Goal: Download file/media

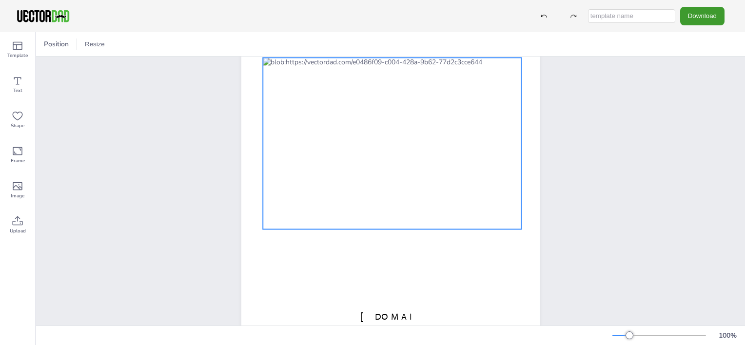
scroll to position [153, 0]
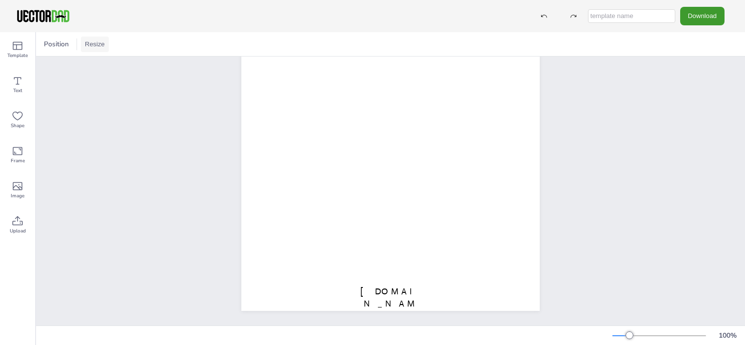
click at [88, 43] on button "Resize" at bounding box center [95, 45] width 28 height 16
click at [17, 155] on icon at bounding box center [18, 151] width 10 height 8
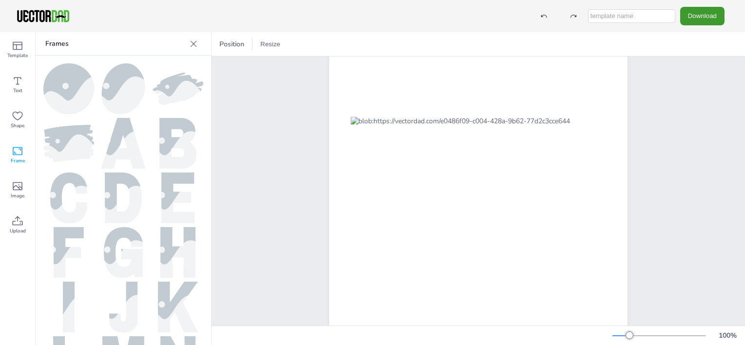
scroll to position [0, 0]
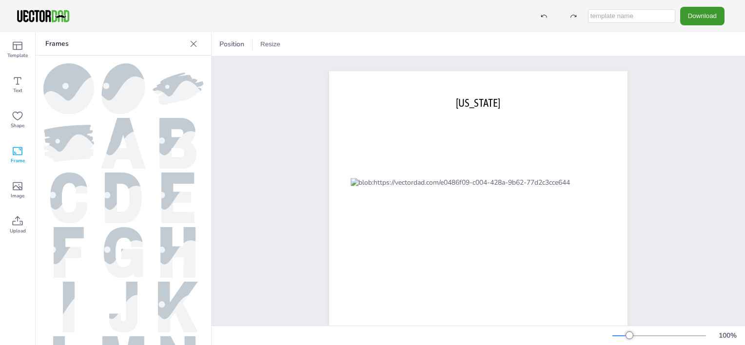
click at [197, 45] on icon at bounding box center [194, 44] width 10 height 10
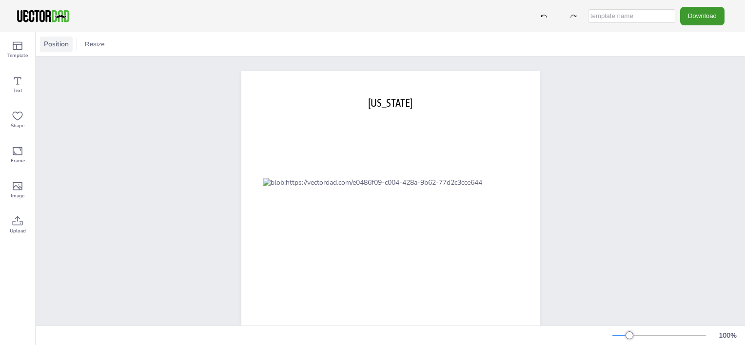
click at [61, 46] on span "Position" at bounding box center [56, 44] width 29 height 9
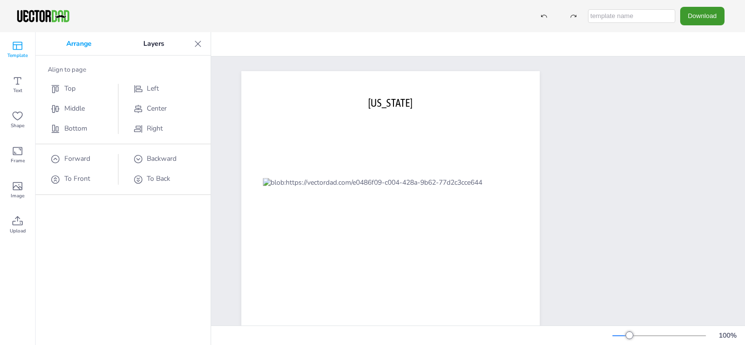
click at [15, 44] on icon at bounding box center [18, 46] width 10 height 8
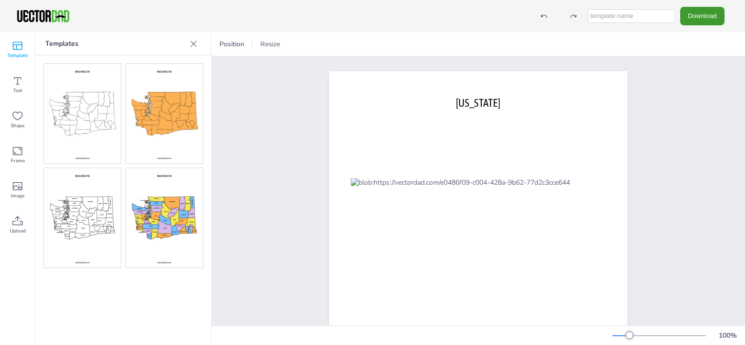
click at [86, 116] on img at bounding box center [82, 114] width 77 height 100
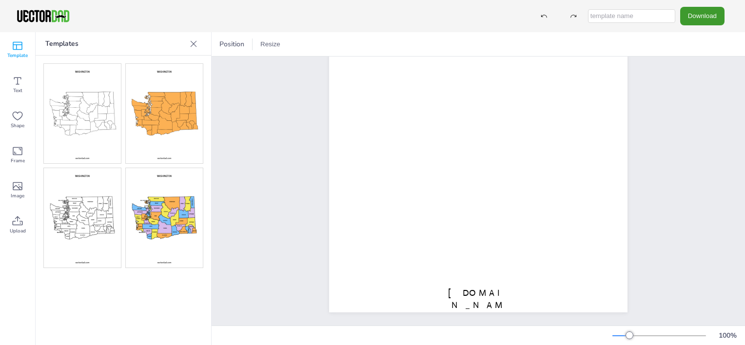
scroll to position [153, 0]
click at [700, 20] on button "Download" at bounding box center [702, 16] width 44 height 18
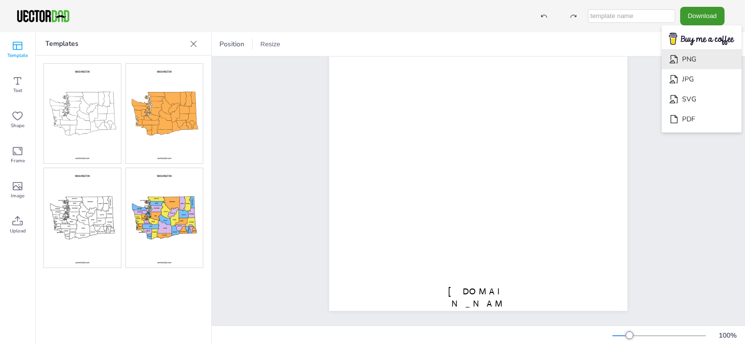
click at [698, 55] on li "PNG" at bounding box center [702, 59] width 80 height 20
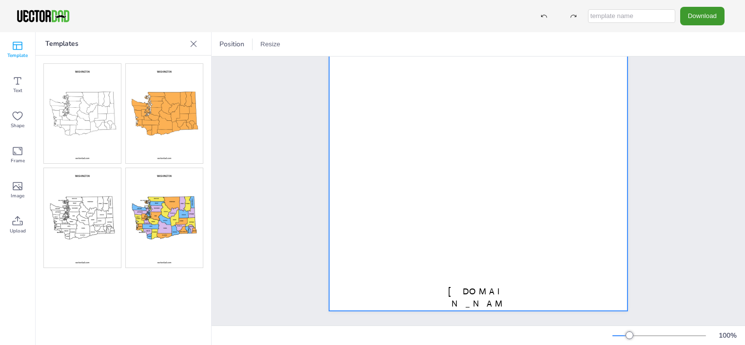
click at [349, 209] on div at bounding box center [478, 118] width 299 height 386
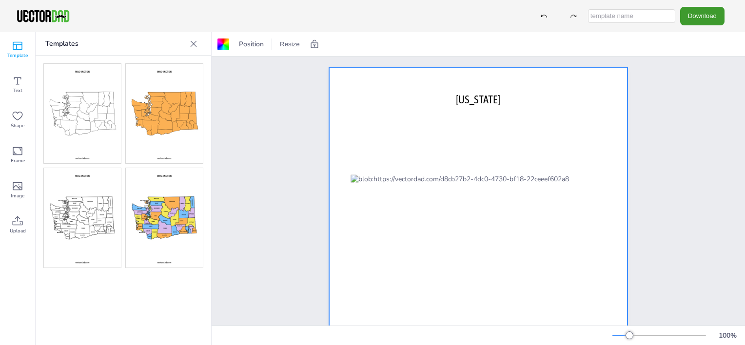
scroll to position [0, 0]
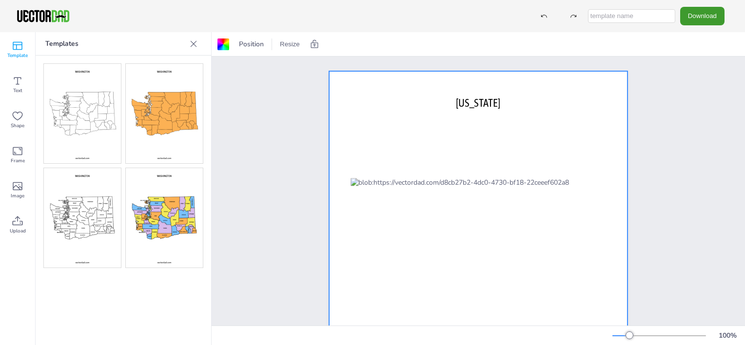
click at [368, 111] on div at bounding box center [478, 264] width 299 height 386
click at [195, 47] on icon at bounding box center [194, 44] width 10 height 10
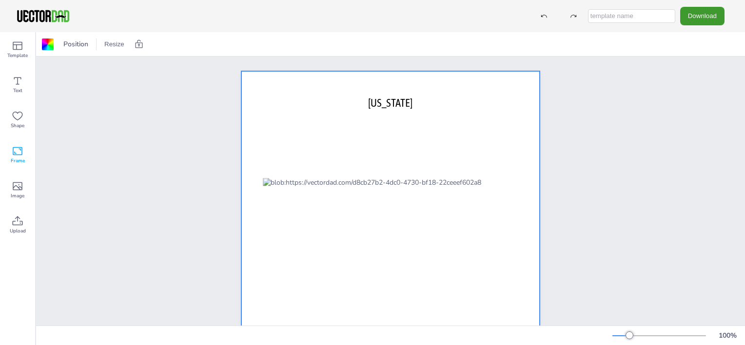
click at [21, 152] on icon at bounding box center [18, 151] width 12 height 12
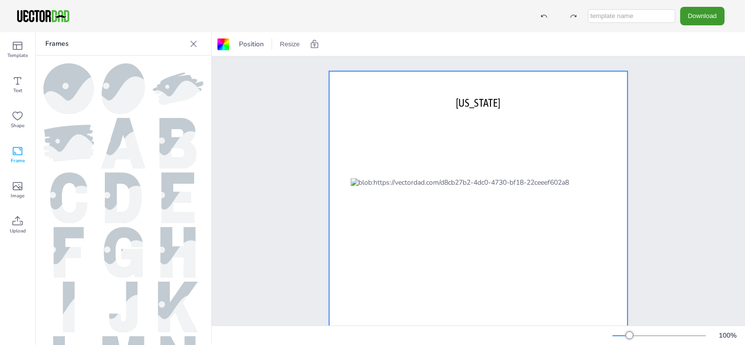
click at [21, 152] on icon at bounding box center [18, 151] width 12 height 12
click at [17, 194] on span "Image" at bounding box center [18, 196] width 14 height 8
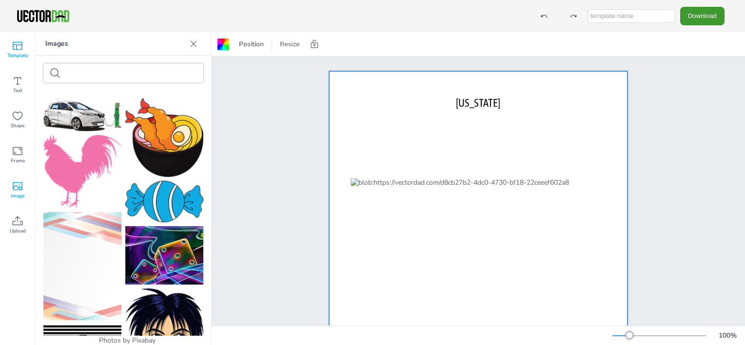
click at [18, 45] on icon at bounding box center [18, 46] width 12 height 12
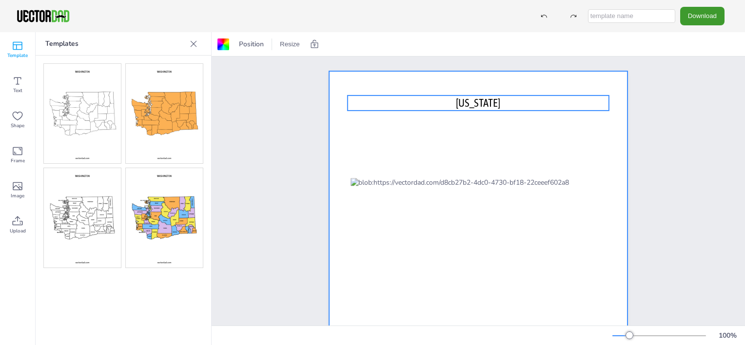
click at [472, 104] on span "[US_STATE]" at bounding box center [478, 103] width 44 height 13
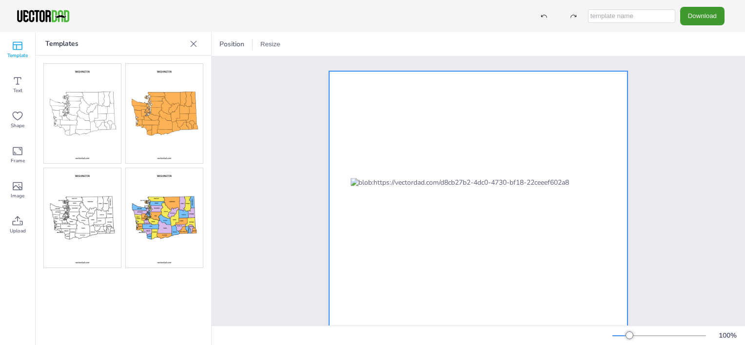
scroll to position [153, 0]
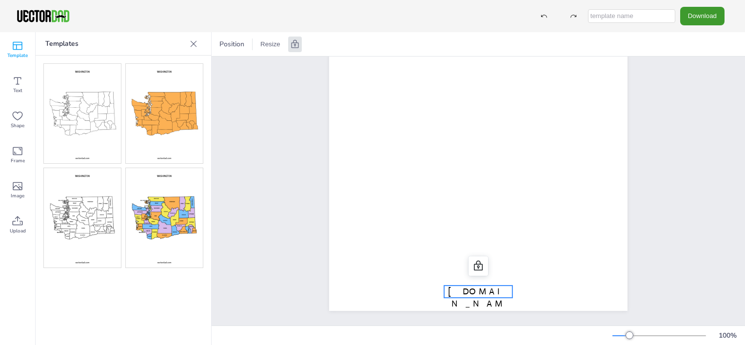
click at [467, 286] on span "[DOMAIN_NAME]" at bounding box center [478, 303] width 60 height 35
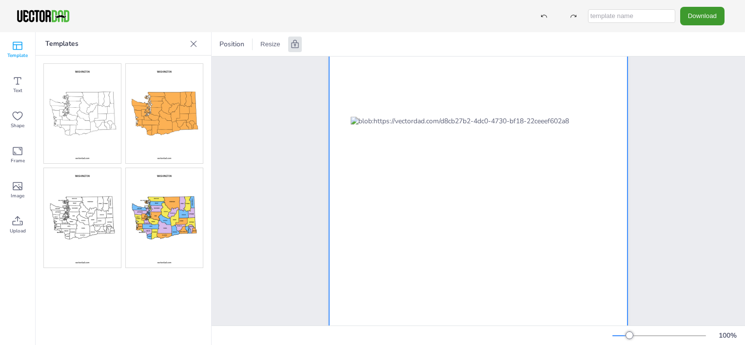
scroll to position [51, 0]
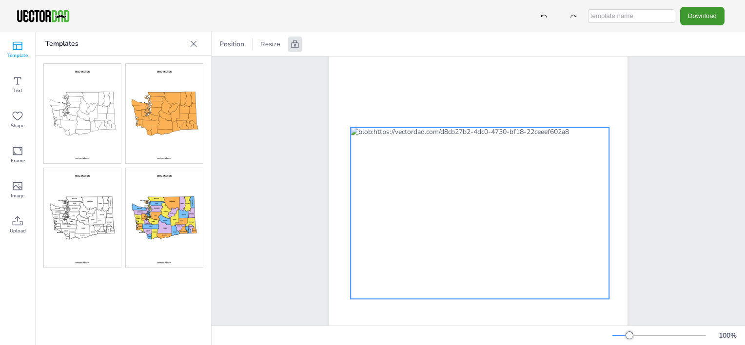
click at [364, 133] on div at bounding box center [480, 213] width 259 height 172
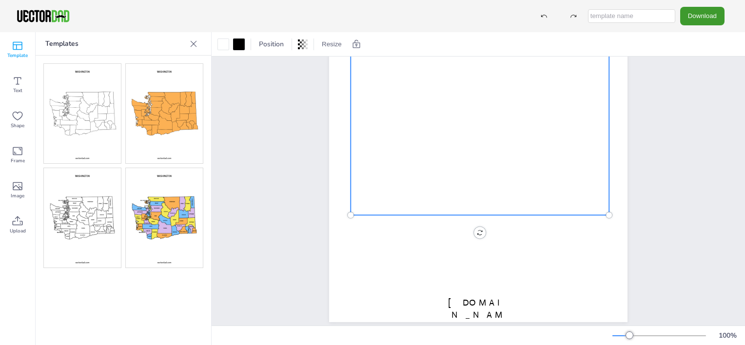
scroll to position [153, 0]
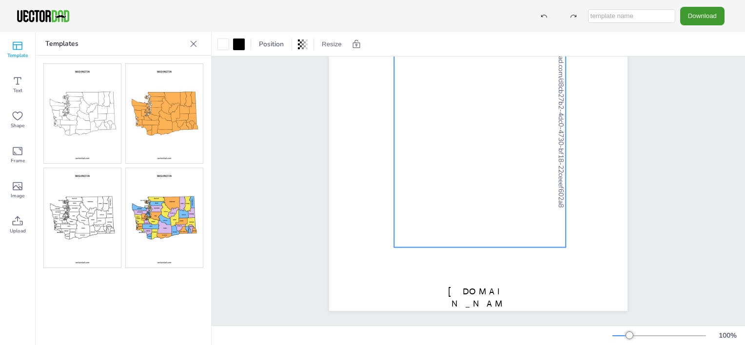
drag, startPoint x: 477, startPoint y: 212, endPoint x: 392, endPoint y: 111, distance: 131.9
click at [392, 111] on div "[DOMAIN_NAME] 90 °" at bounding box center [478, 118] width 299 height 386
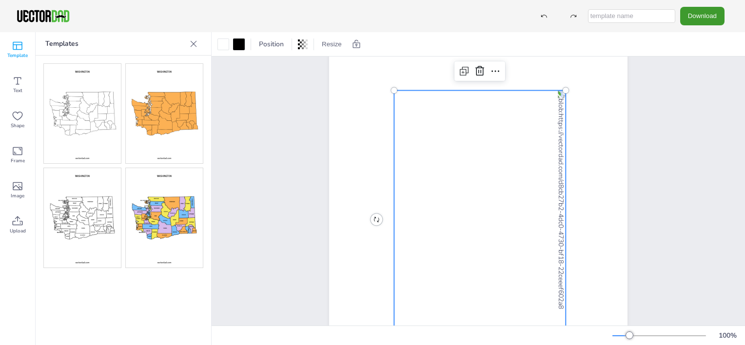
scroll to position [44, 0]
click at [394, 111] on div at bounding box center [480, 220] width 172 height 259
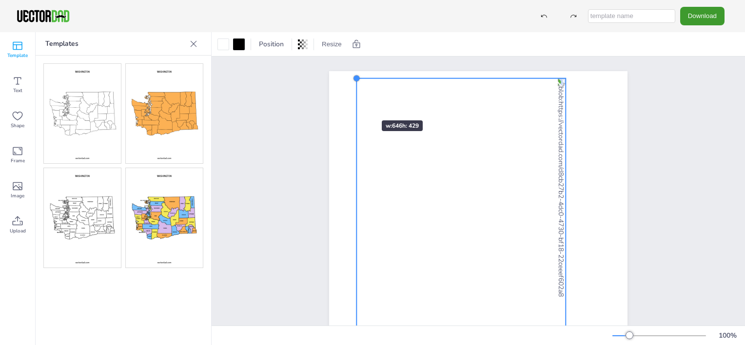
drag, startPoint x: 390, startPoint y: 135, endPoint x: 353, endPoint y: 103, distance: 49.1
click at [353, 103] on div "[DOMAIN_NAME]" at bounding box center [478, 264] width 299 height 386
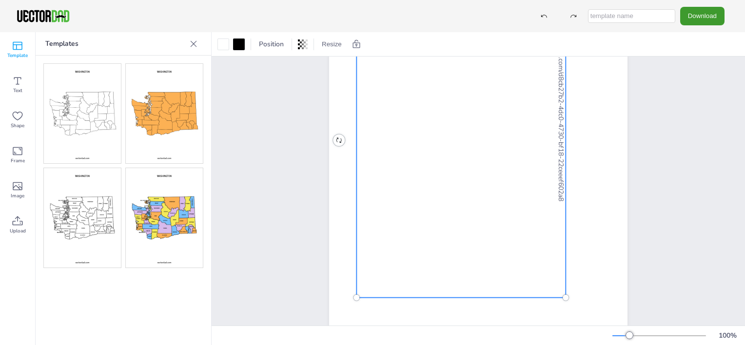
scroll to position [153, 0]
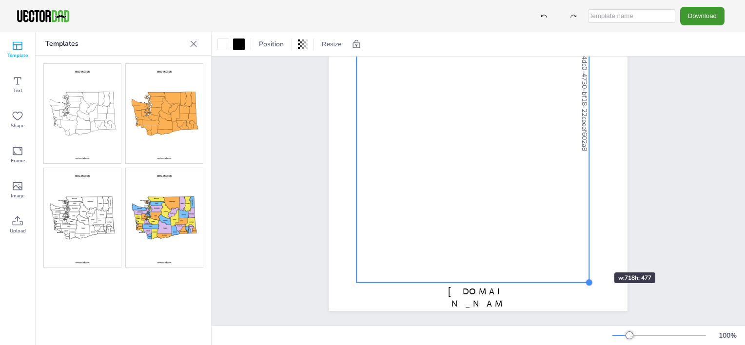
drag, startPoint x: 562, startPoint y: 238, endPoint x: 585, endPoint y: 255, distance: 29.3
click at [585, 255] on div "[DOMAIN_NAME]" at bounding box center [478, 118] width 299 height 386
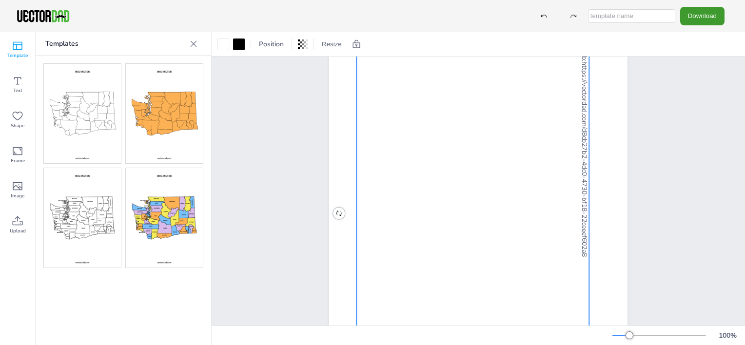
scroll to position [0, 0]
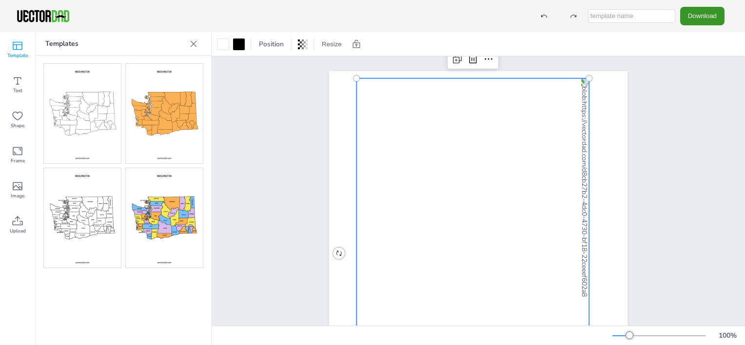
click at [700, 20] on button "Download" at bounding box center [702, 16] width 44 height 18
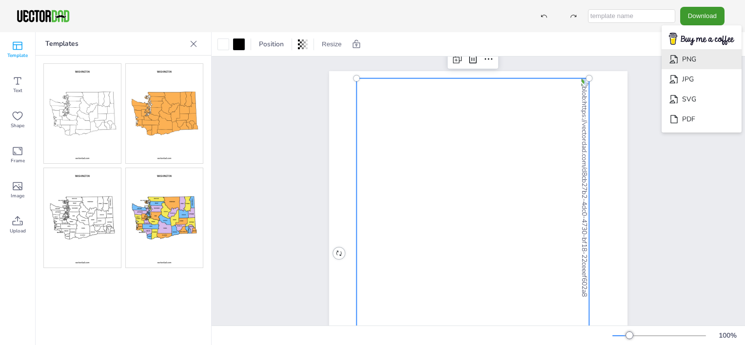
click at [696, 67] on li "PNG" at bounding box center [702, 59] width 80 height 20
